Goal: Find specific page/section: Find specific page/section

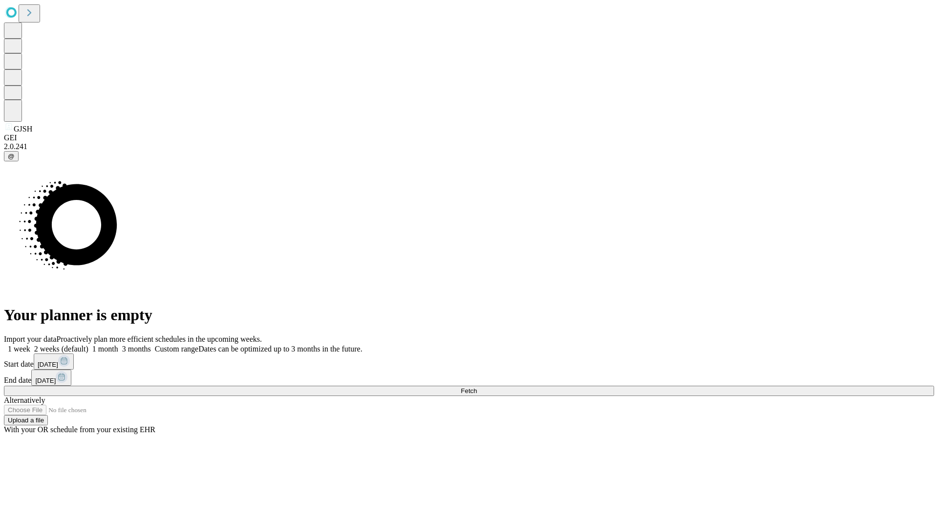
click at [477, 387] on span "Fetch" at bounding box center [469, 390] width 16 height 7
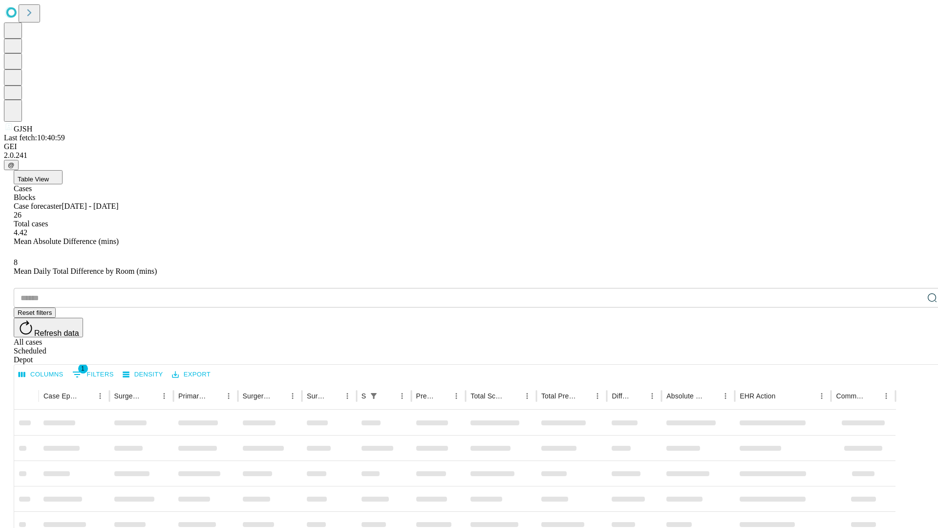
click at [913, 355] on div "Depot" at bounding box center [479, 359] width 930 height 9
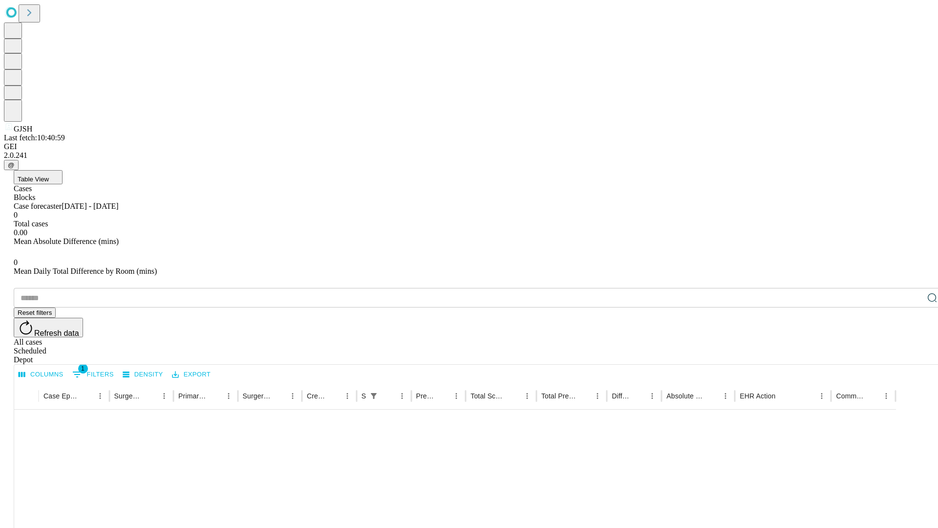
click at [833, 338] on div "All cases" at bounding box center [479, 342] width 930 height 9
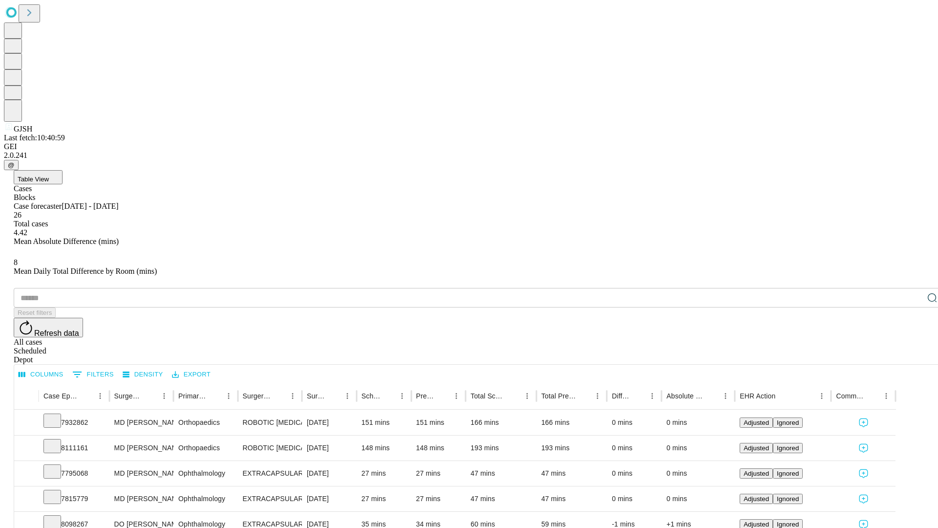
type input "*******"
